Goal: Task Accomplishment & Management: Use online tool/utility

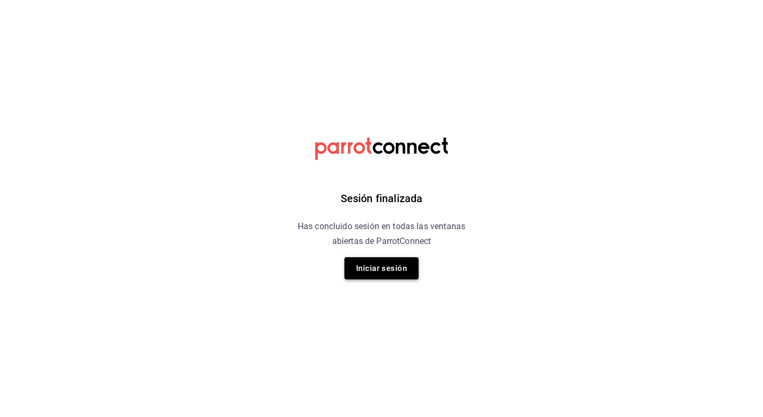
click at [377, 272] on button "Iniciar sesión" at bounding box center [381, 268] width 74 height 22
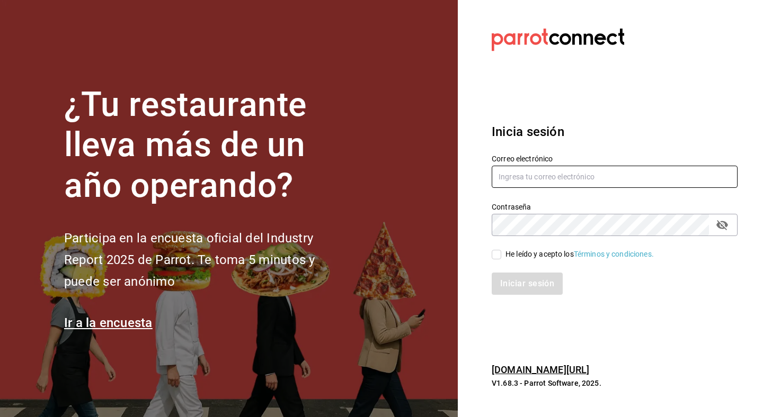
click at [539, 182] on input "text" at bounding box center [614, 177] width 246 height 22
type input "juan.macias@malvamercadoorganico.com.mx"
click at [500, 253] on input "He leído y acepto los Términos y condiciones." at bounding box center [496, 255] width 10 height 10
checkbox input "true"
click at [515, 289] on button "Iniciar sesión" at bounding box center [526, 284] width 71 height 22
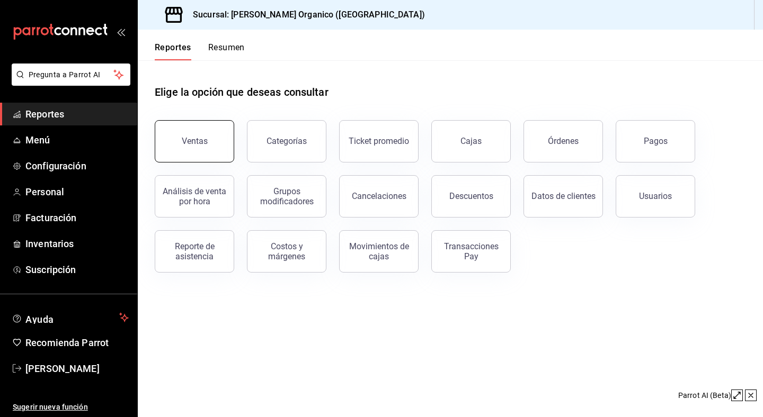
click at [194, 157] on button "Ventas" at bounding box center [194, 141] width 79 height 42
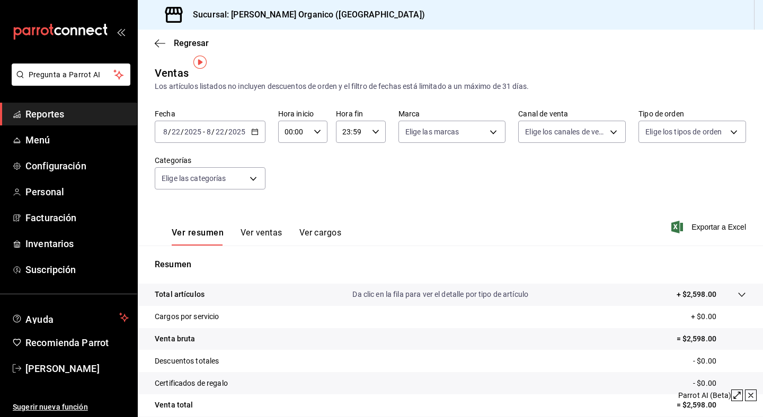
scroll to position [90, 0]
